Goal: Information Seeking & Learning: Check status

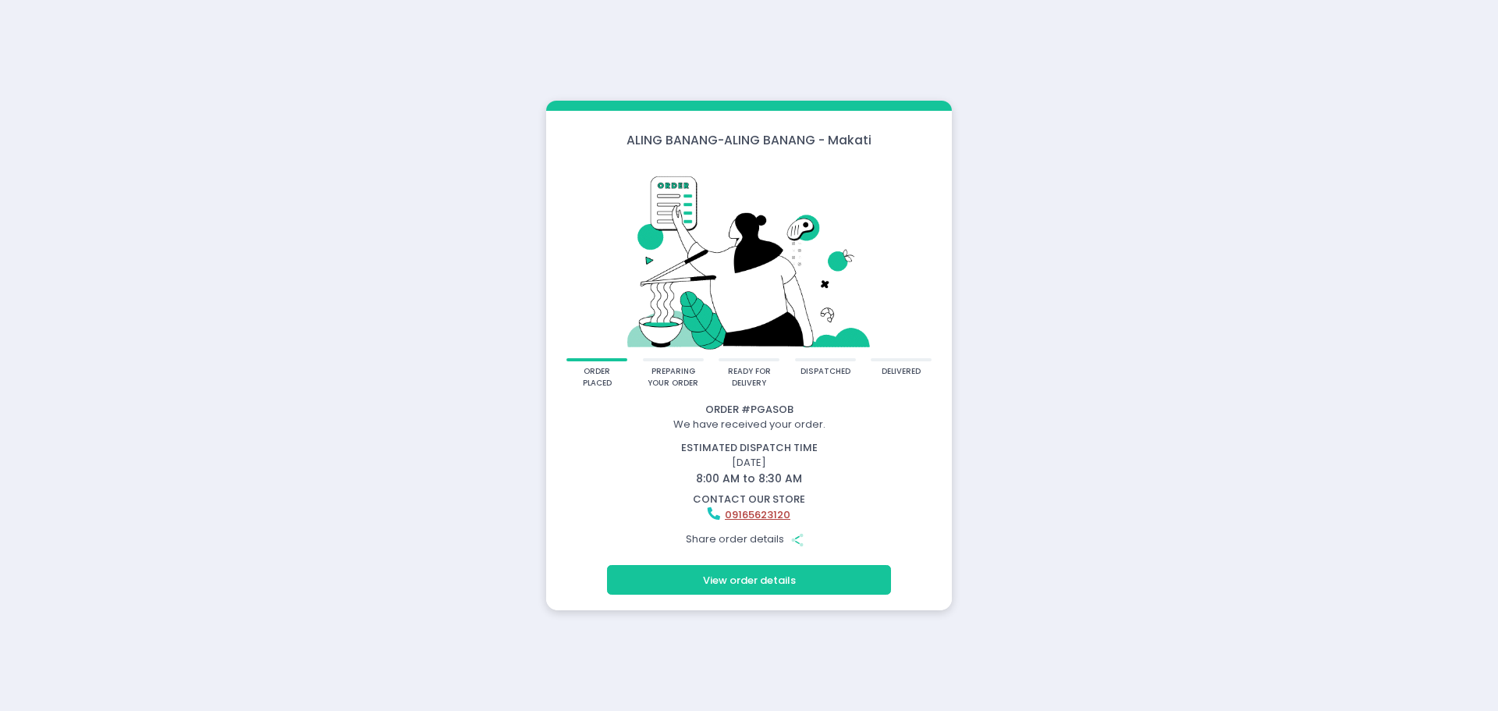
click at [738, 573] on button "View order details" at bounding box center [749, 580] width 284 height 30
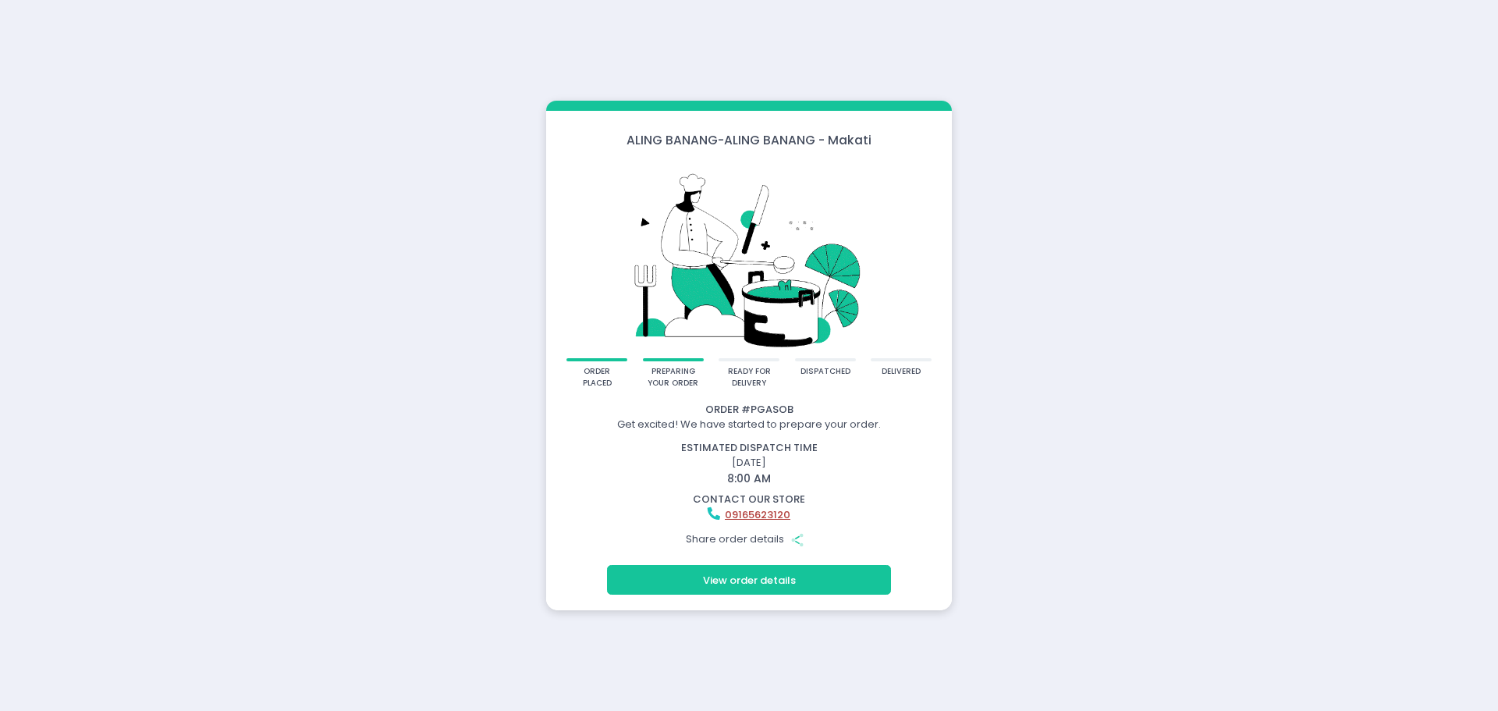
click at [811, 576] on button "View order details" at bounding box center [749, 580] width 284 height 30
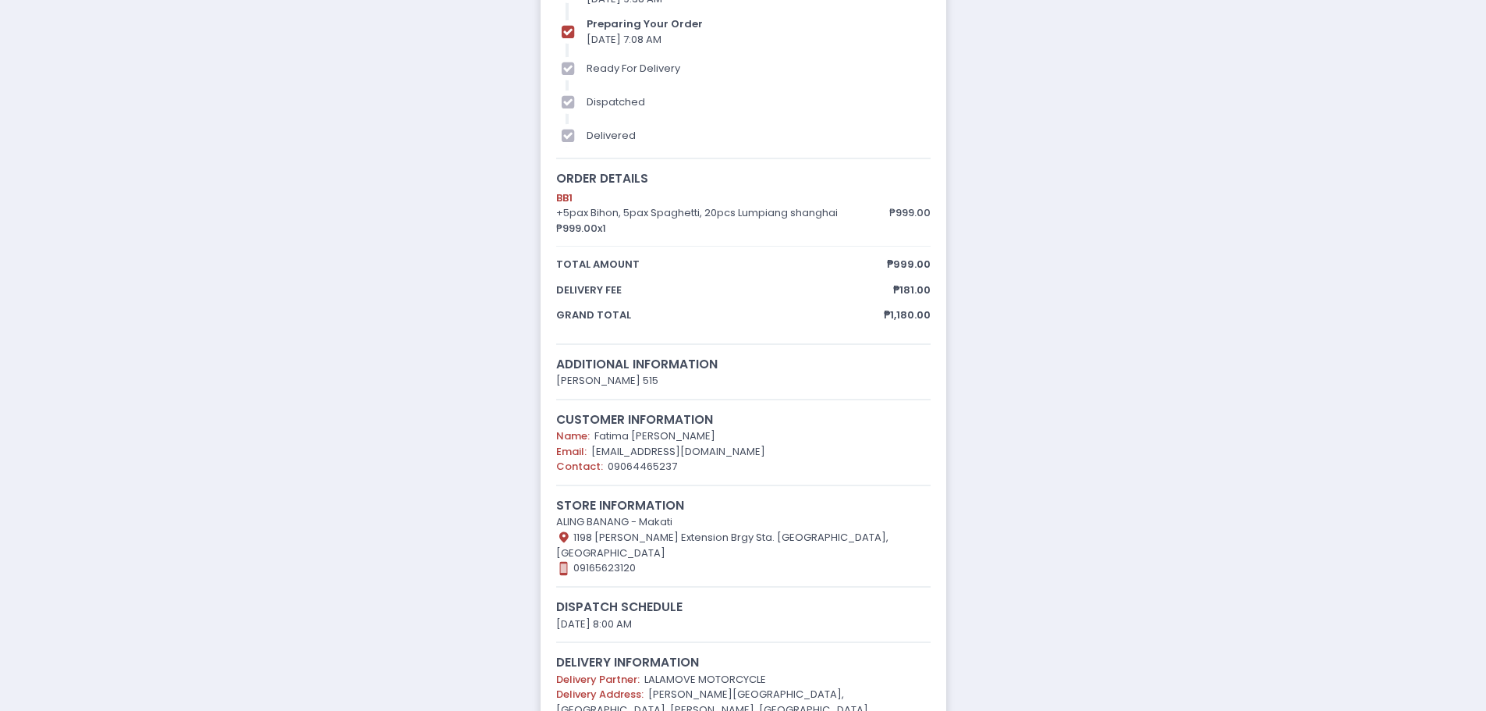
scroll to position [94, 0]
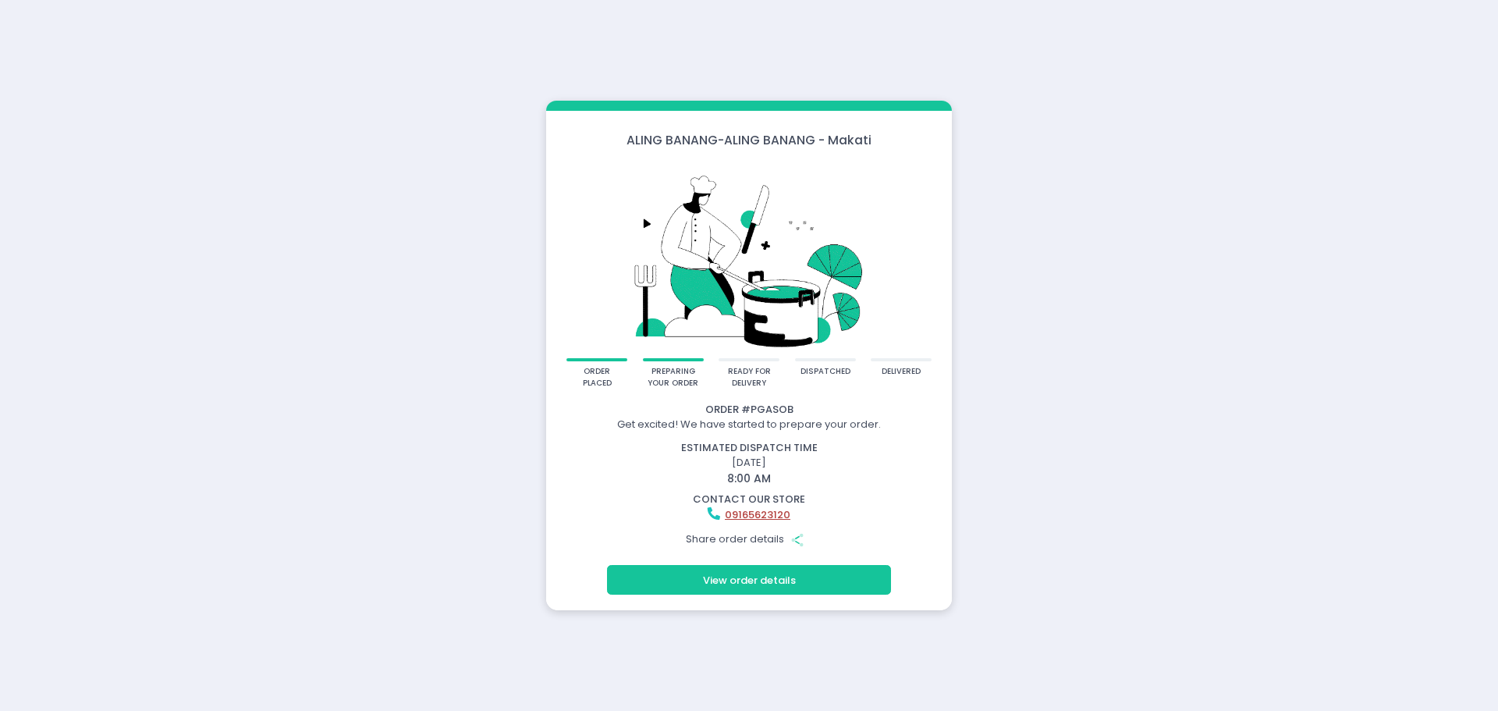
drag, startPoint x: 701, startPoint y: 439, endPoint x: 821, endPoint y: 479, distance: 126.1
click at [819, 478] on div "estimated dispatch time [DATE] 8:00 AM" at bounding box center [749, 463] width 401 height 52
click at [821, 479] on div "estimated dispatch time [DATE] 8:00 AM" at bounding box center [749, 463] width 421 height 47
drag, startPoint x: 704, startPoint y: 441, endPoint x: 782, endPoint y: 478, distance: 86.2
click at [781, 478] on div "estimated dispatch time [DATE] 8:00 AM" at bounding box center [749, 463] width 421 height 47
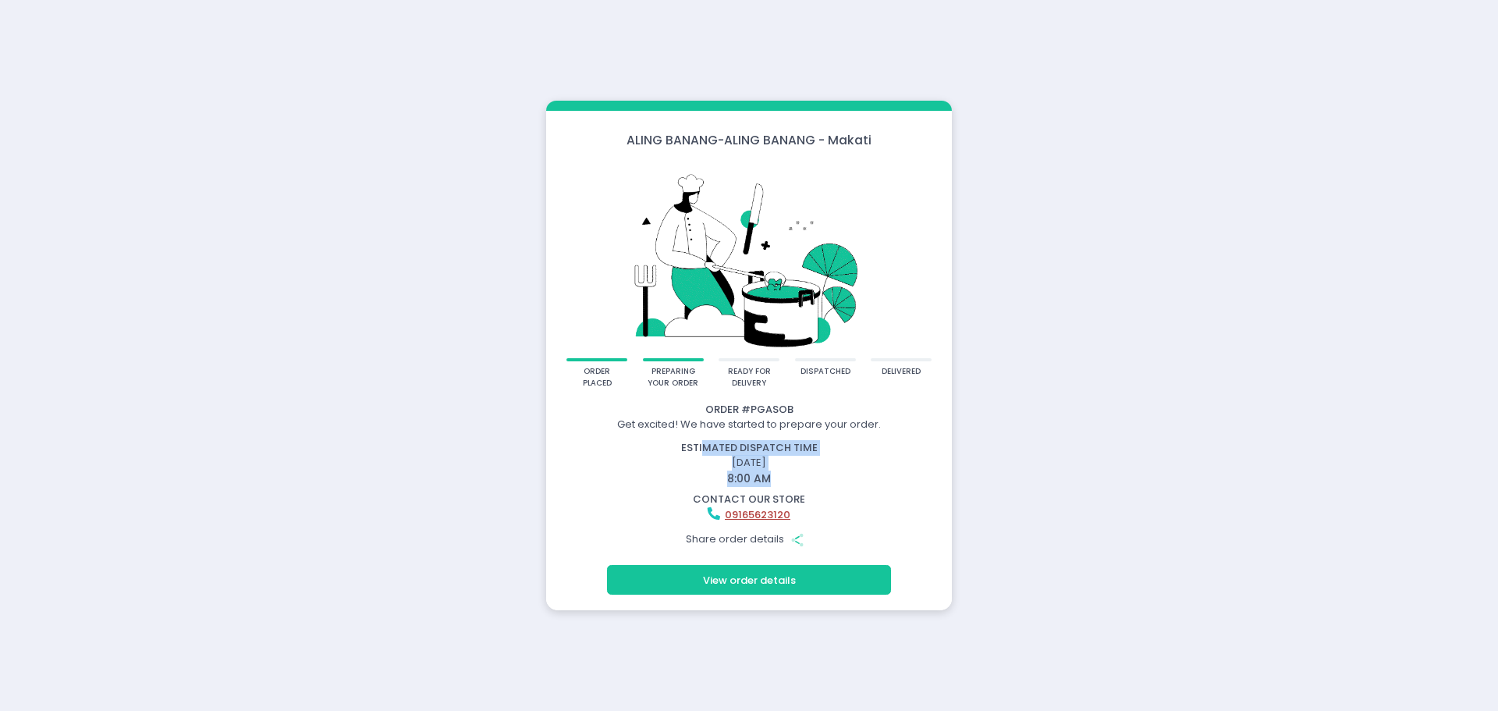
click at [783, 478] on div "estimated dispatch time [DATE] 8:00 AM" at bounding box center [749, 463] width 421 height 47
drag, startPoint x: 762, startPoint y: 468, endPoint x: 736, endPoint y: 449, distance: 31.8
click at [736, 449] on div "estimated dispatch time [DATE] 8:00 AM" at bounding box center [749, 463] width 421 height 47
click at [748, 455] on div "estimated dispatch time [DATE] 8:00 AM" at bounding box center [749, 463] width 421 height 47
